Goal: Information Seeking & Learning: Learn about a topic

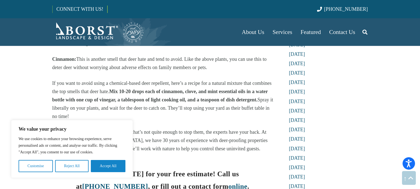
scroll to position [659, 0]
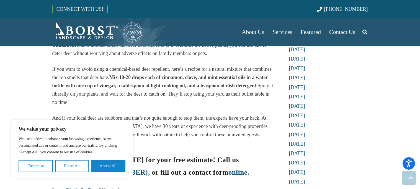
scroll to position [673, 0]
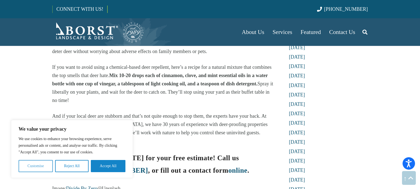
click at [41, 166] on button "Customise" at bounding box center [36, 166] width 34 height 12
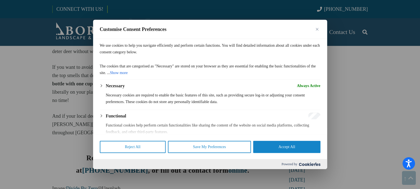
click at [318, 32] on button "Close" at bounding box center [317, 29] width 7 height 7
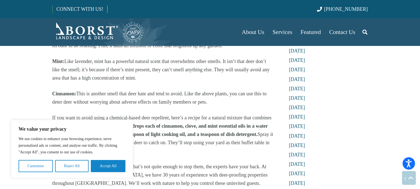
scroll to position [623, 0]
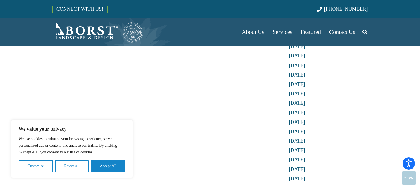
scroll to position [1100, 0]
click at [223, 106] on div "How to Deer-Proof Your Property With the Top Smells That Deer Hate [DATE] The t…" at bounding box center [162, 181] width 221 height 2470
click at [165, 109] on div "How to Deer-Proof Your Property With the Top Smells That Deer Hate [DATE] The t…" at bounding box center [162, 181] width 221 height 2470
click at [176, 140] on div "How to Deer-Proof Your Property With the Top Smells That Deer Hate [DATE] The t…" at bounding box center [162, 181] width 221 height 2470
